Goal: Find specific page/section: Find specific page/section

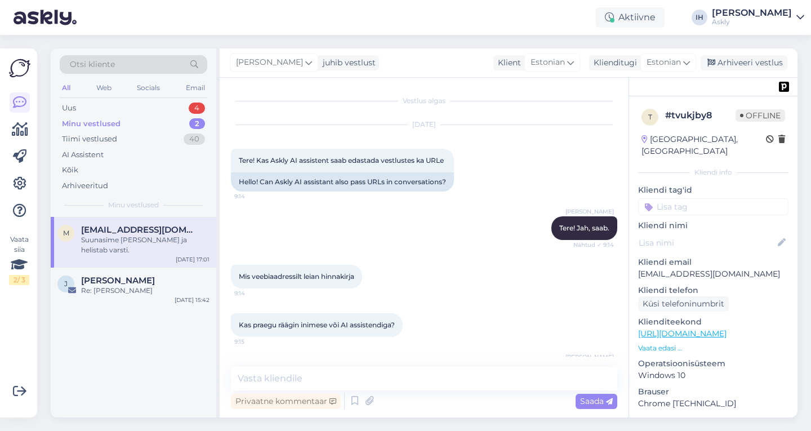
scroll to position [2850, 0]
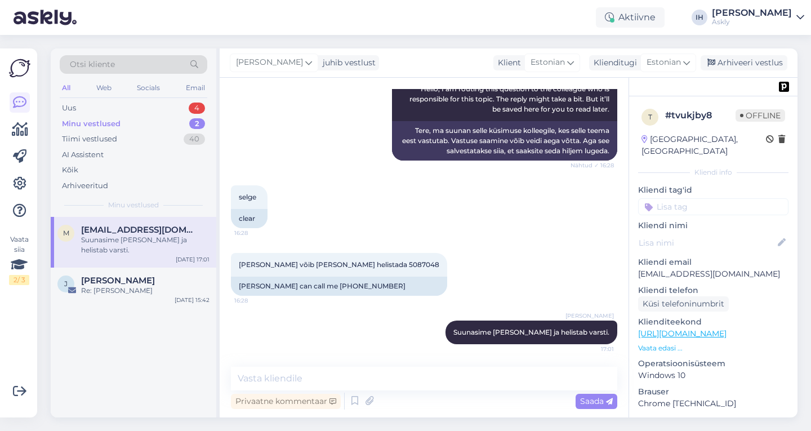
click at [145, 108] on div "Uus 4" at bounding box center [133, 108] width 147 height 16
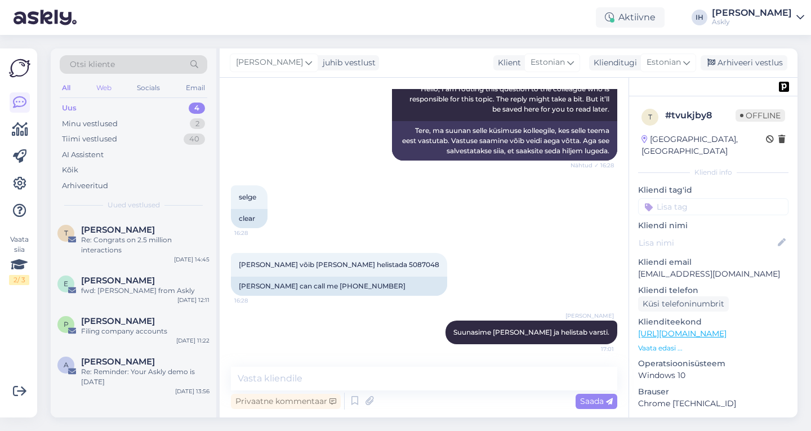
click at [105, 85] on div "Web" at bounding box center [104, 87] width 20 height 15
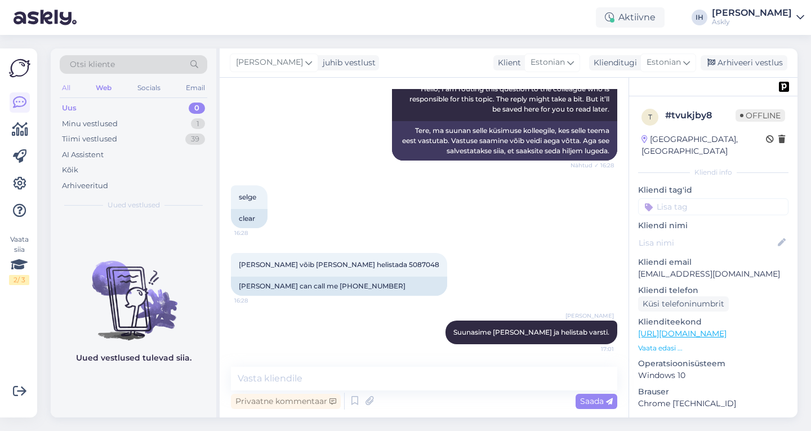
click at [61, 85] on div "All" at bounding box center [66, 87] width 13 height 15
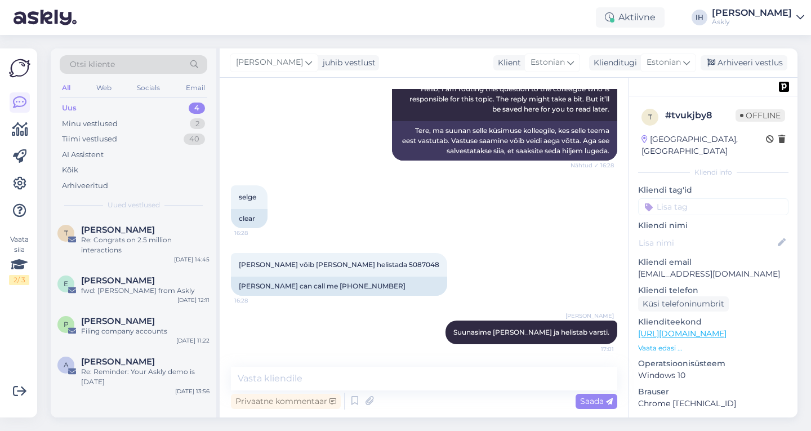
click at [134, 86] on div "All Web Socials Email" at bounding box center [133, 88] width 147 height 17
click at [151, 88] on div "Socials" at bounding box center [149, 87] width 28 height 15
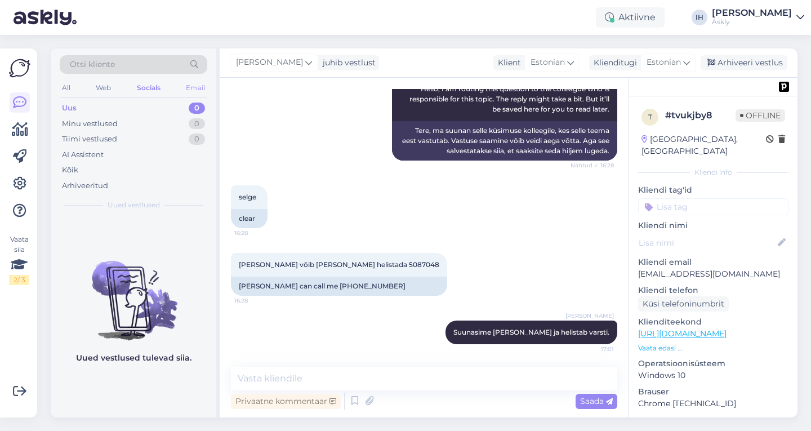
click at [196, 86] on div "Email" at bounding box center [195, 87] width 24 height 15
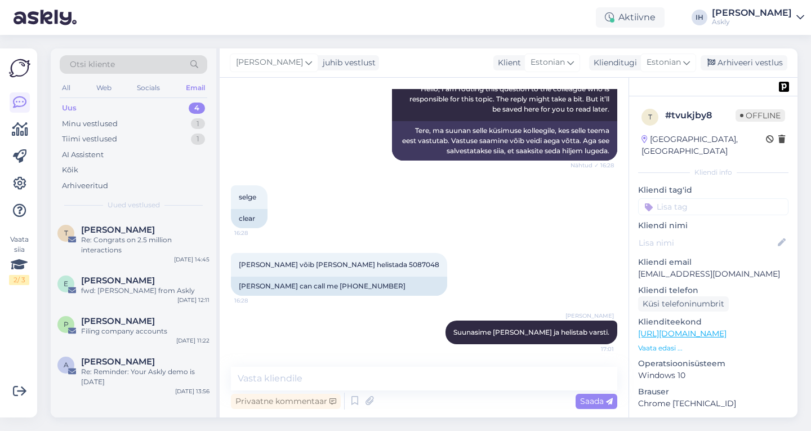
click at [73, 89] on div "All Web Socials Email" at bounding box center [133, 88] width 147 height 17
click at [70, 89] on div "All" at bounding box center [66, 87] width 13 height 15
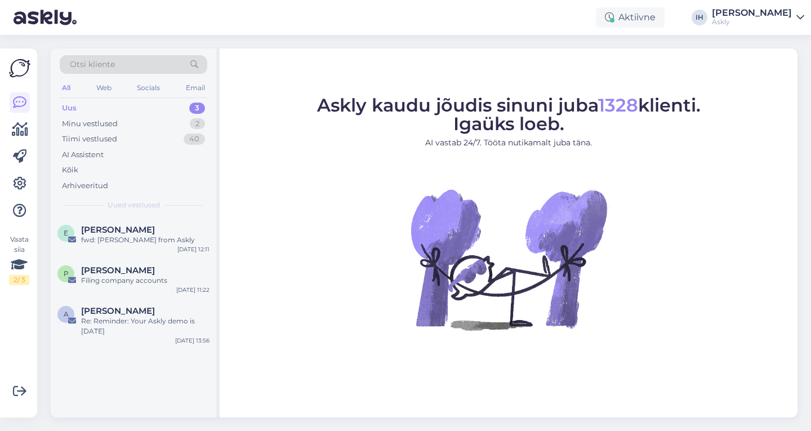
click at [147, 65] on div "Otsi kliente" at bounding box center [133, 64] width 147 height 19
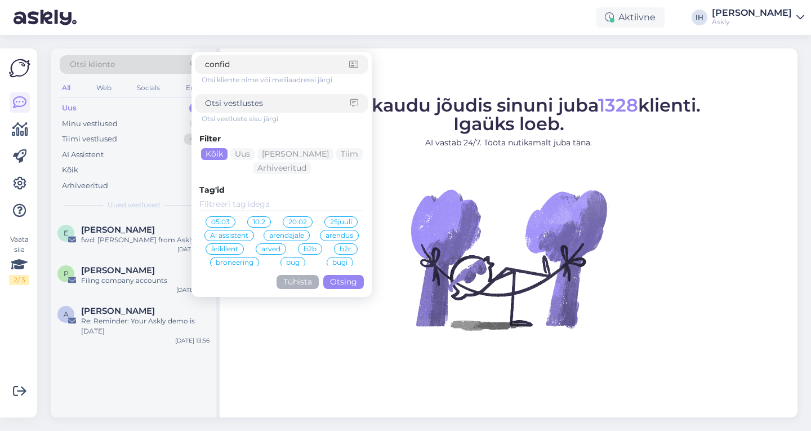
type input "confido"
click button "Otsing" at bounding box center [343, 282] width 41 height 14
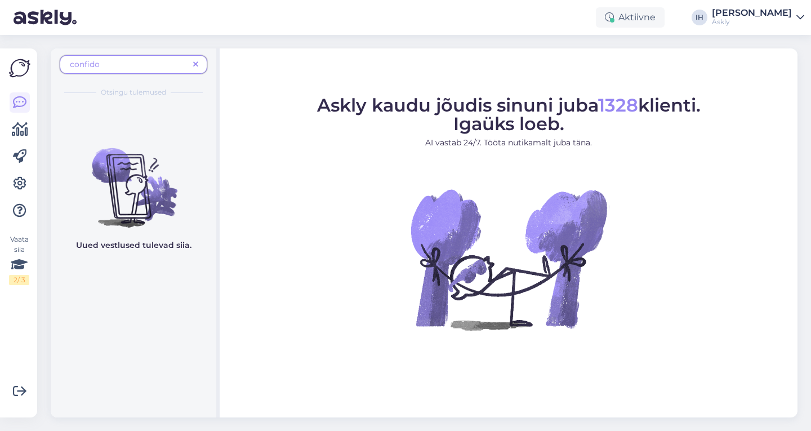
click at [119, 65] on span "confido" at bounding box center [129, 65] width 119 height 12
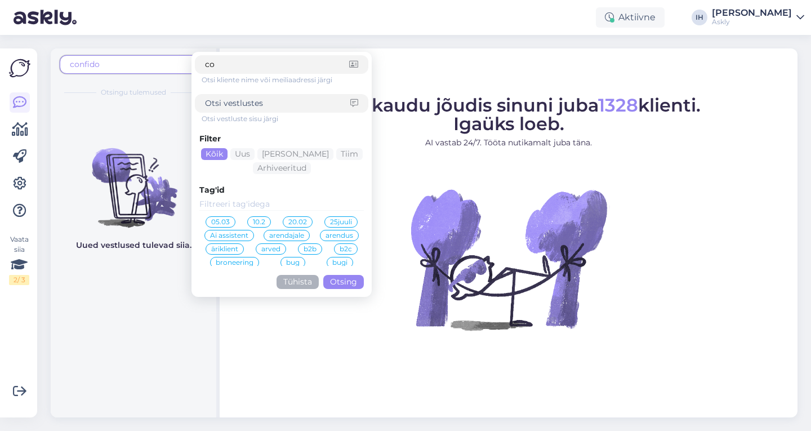
type input "c"
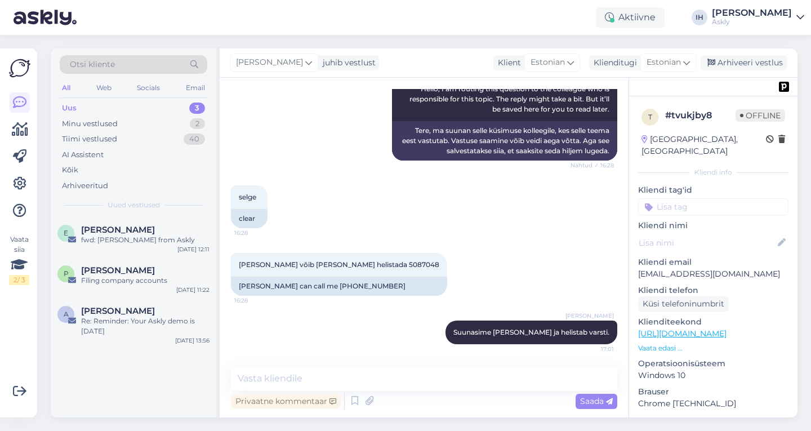
scroll to position [2850, 0]
